Goal: Navigation & Orientation: Find specific page/section

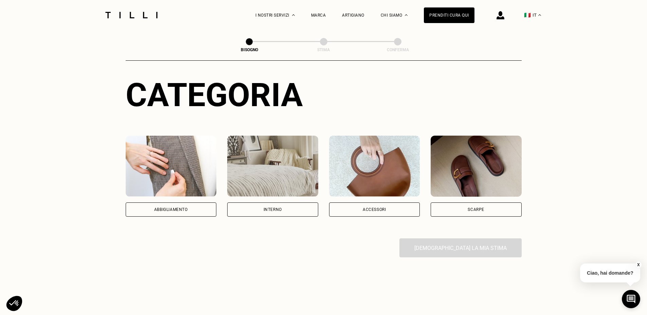
scroll to position [102, 0]
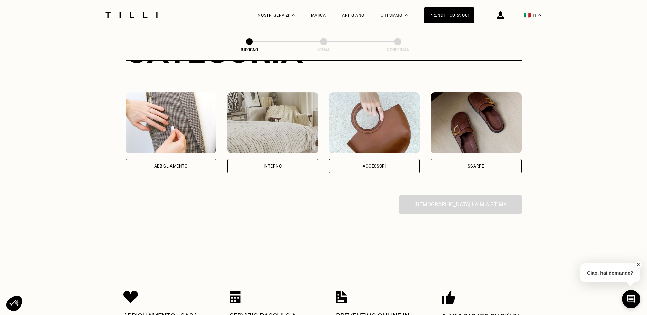
click at [174, 154] on div "Abbigliamento" at bounding box center [171, 132] width 91 height 81
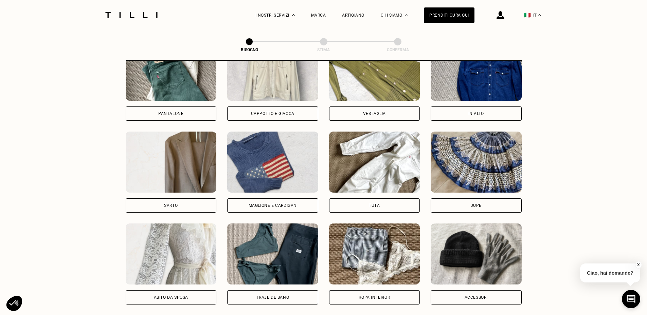
scroll to position [324, 0]
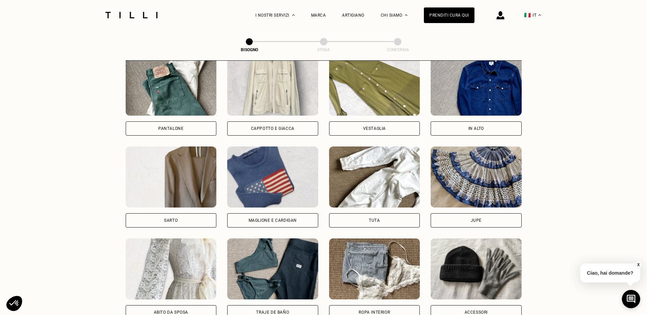
click at [270, 129] on div "Cappotto e giacca" at bounding box center [272, 129] width 43 height 4
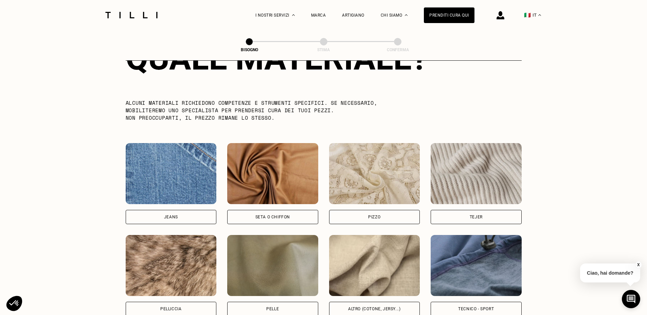
scroll to position [693, 0]
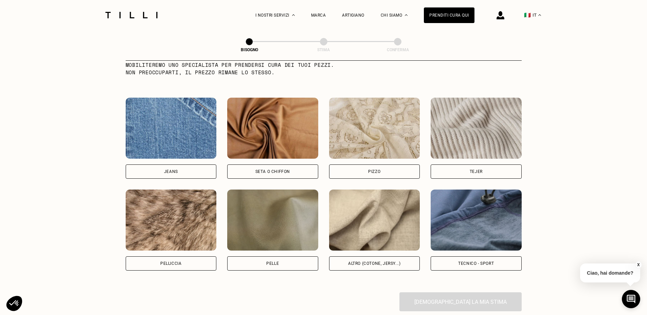
click at [370, 265] on div "Altro (cotone, jersy...)" at bounding box center [374, 264] width 52 height 4
select select "FR"
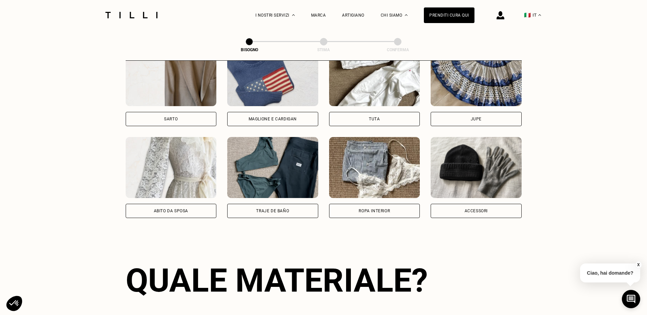
scroll to position [427, 0]
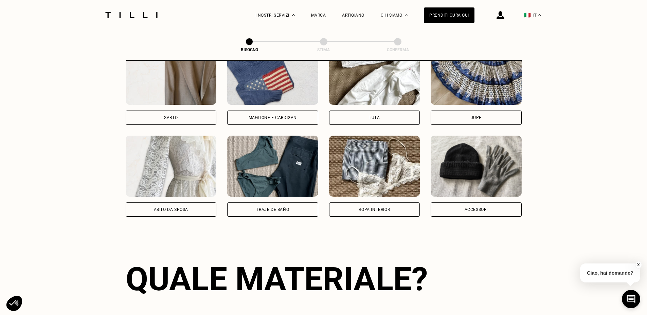
click at [169, 114] on div "Sarto" at bounding box center [171, 118] width 91 height 14
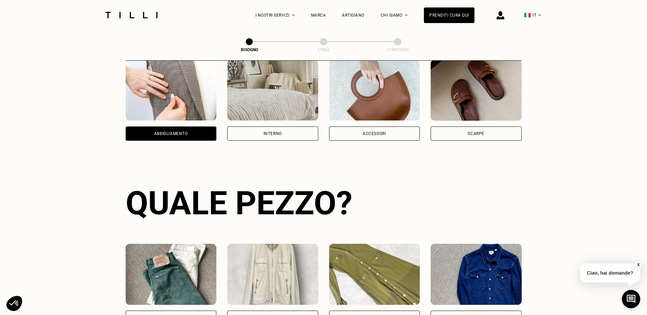
scroll to position [82, 0]
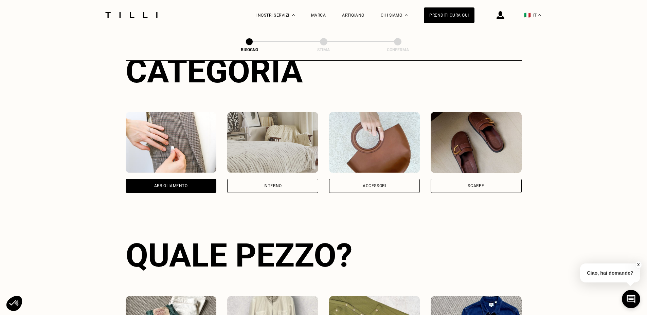
click at [467, 187] on div "Scarpe" at bounding box center [476, 186] width 91 height 14
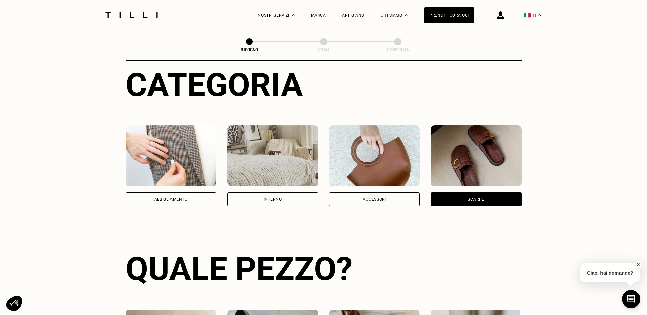
scroll to position [0, 0]
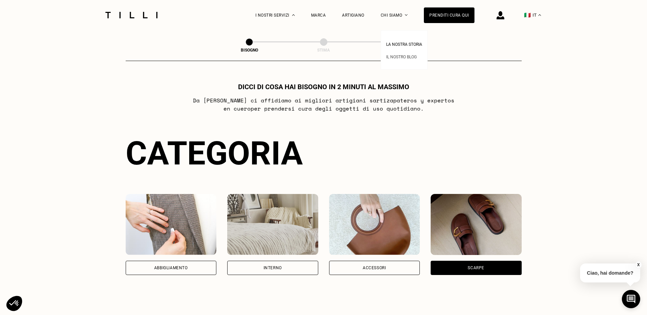
click at [396, 57] on span "Il nostro blog" at bounding box center [401, 57] width 31 height 5
